Goal: Check status

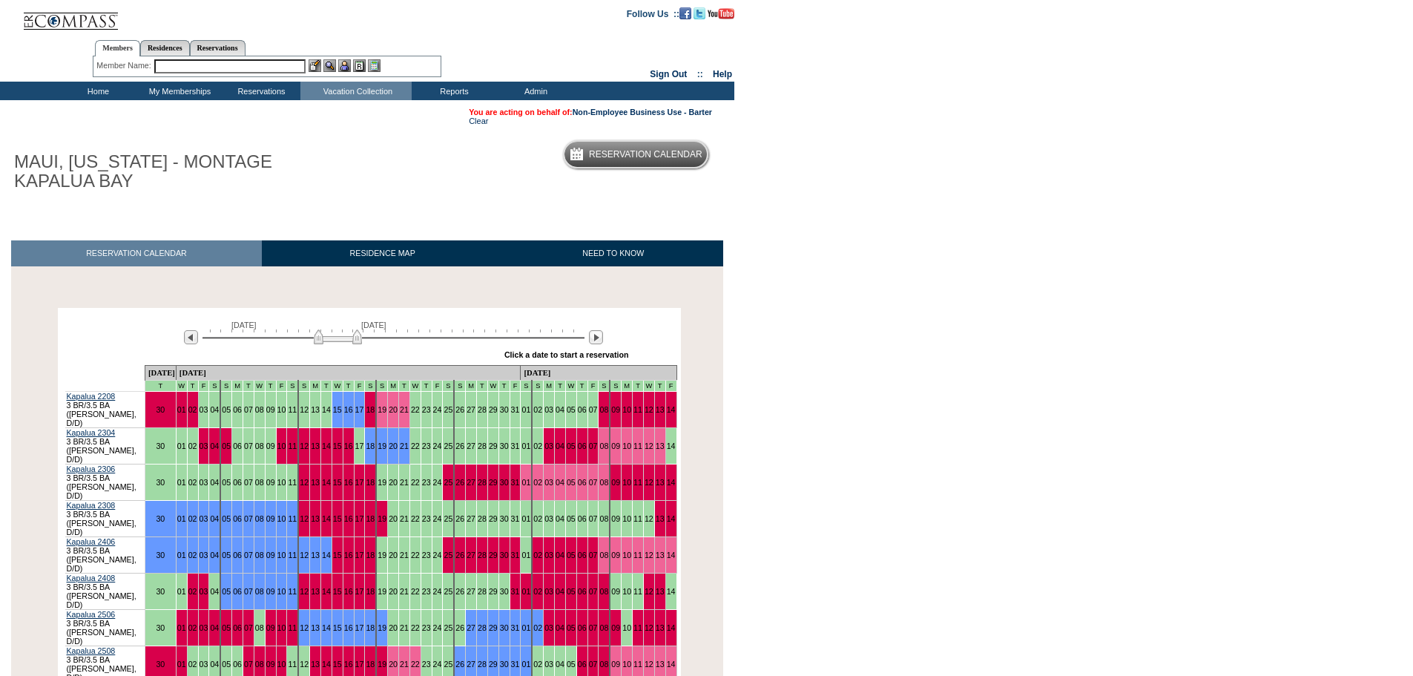
click at [240, 65] on input "text" at bounding box center [229, 66] width 151 height 14
type input "S"
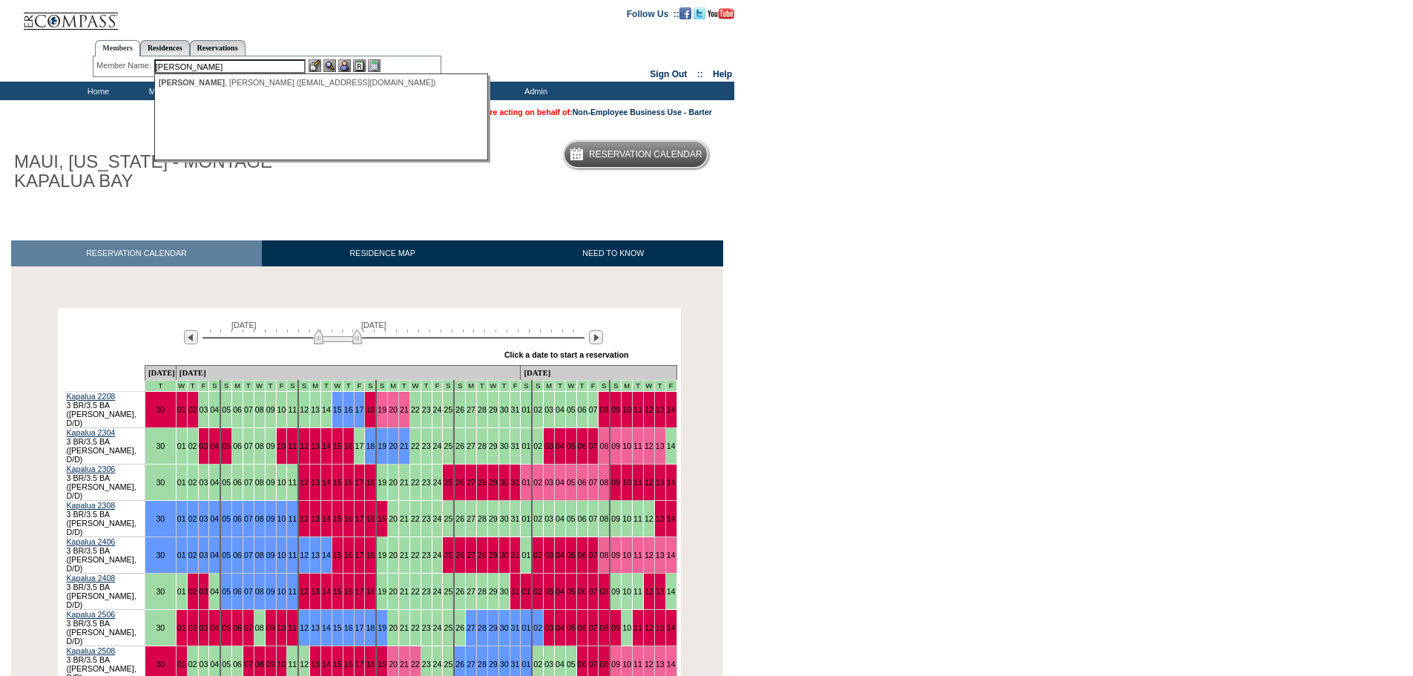
click at [209, 79] on div "[PERSON_NAME] ([EMAIL_ADDRESS][DOMAIN_NAME])" at bounding box center [322, 82] width 326 height 9
type input "[PERSON_NAME] ([EMAIL_ADDRESS][DOMAIN_NAME])"
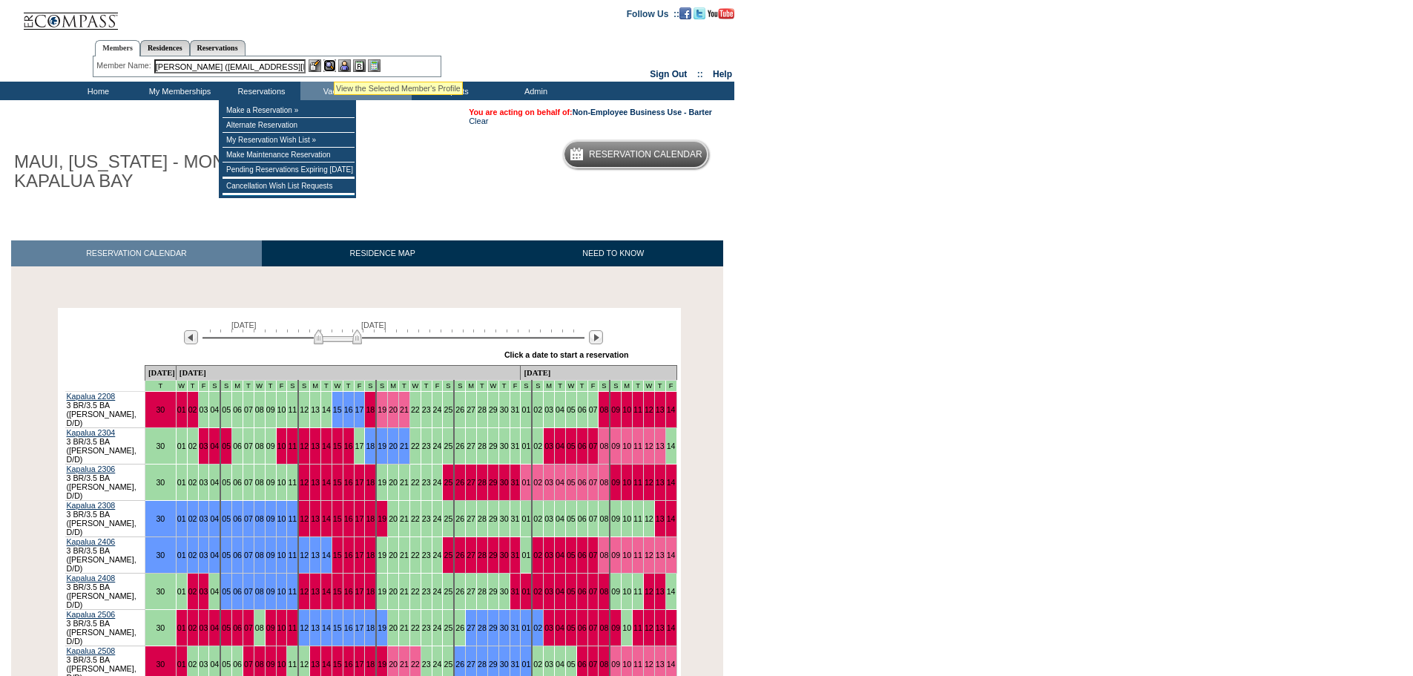
click at [334, 63] on img at bounding box center [329, 65] width 13 height 13
